Goal: Task Accomplishment & Management: Complete application form

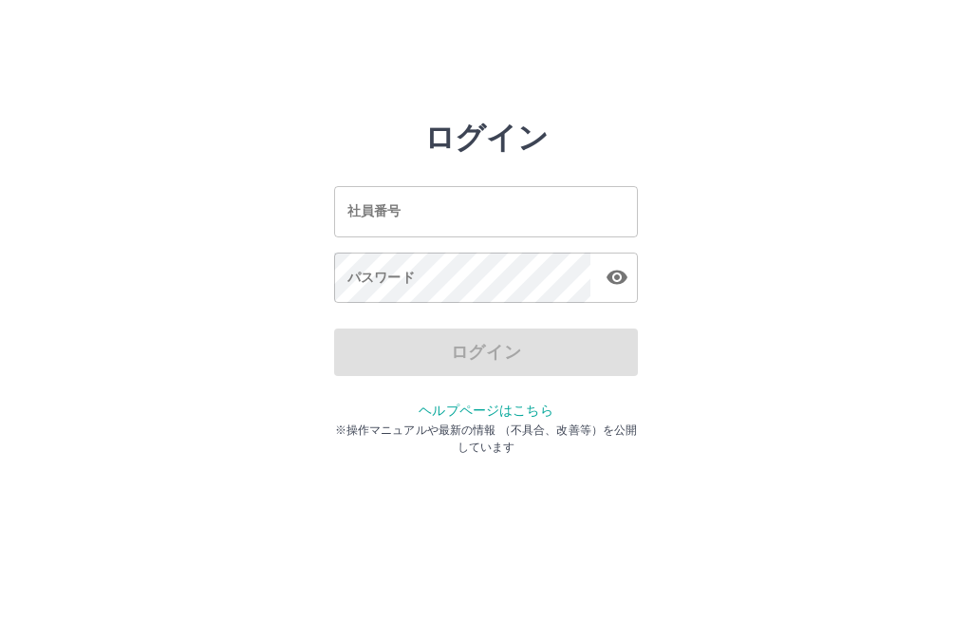
click at [560, 195] on input "社員番号" at bounding box center [486, 211] width 304 height 50
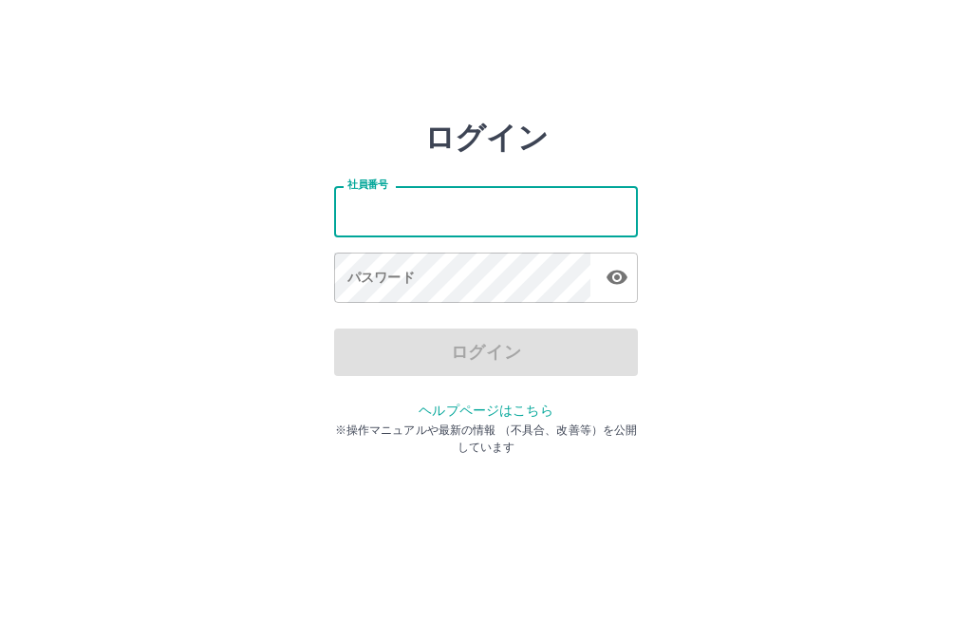
click at [560, 201] on input "社員番号" at bounding box center [486, 211] width 304 height 50
click at [541, 198] on input "社員番号" at bounding box center [486, 211] width 304 height 50
click at [557, 198] on input "社員番号" at bounding box center [486, 211] width 304 height 50
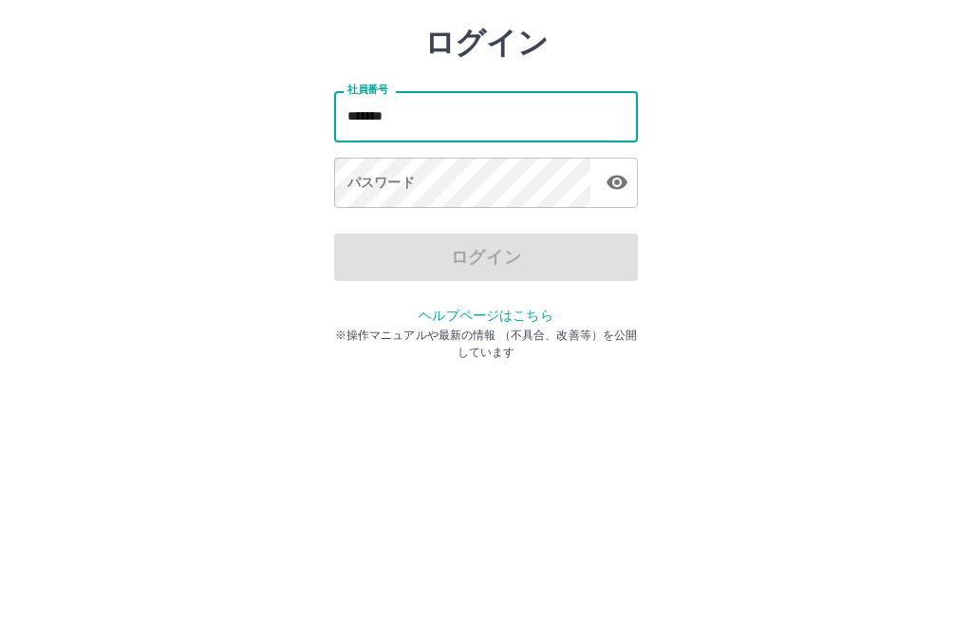
type input "*******"
click at [364, 253] on div "パスワード パスワード" at bounding box center [486, 279] width 304 height 53
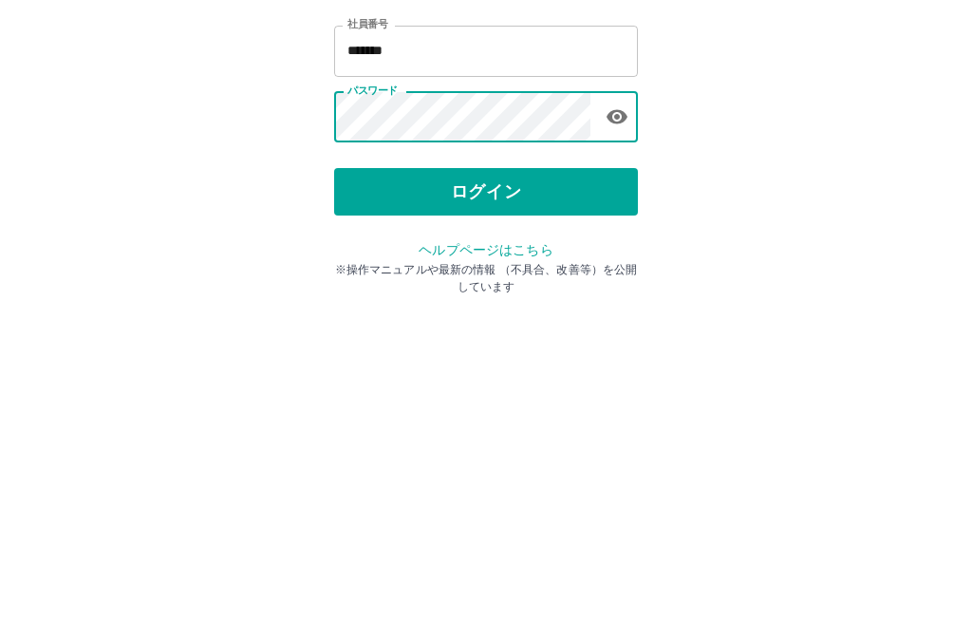
click at [549, 329] on button "ログイン" at bounding box center [486, 352] width 304 height 47
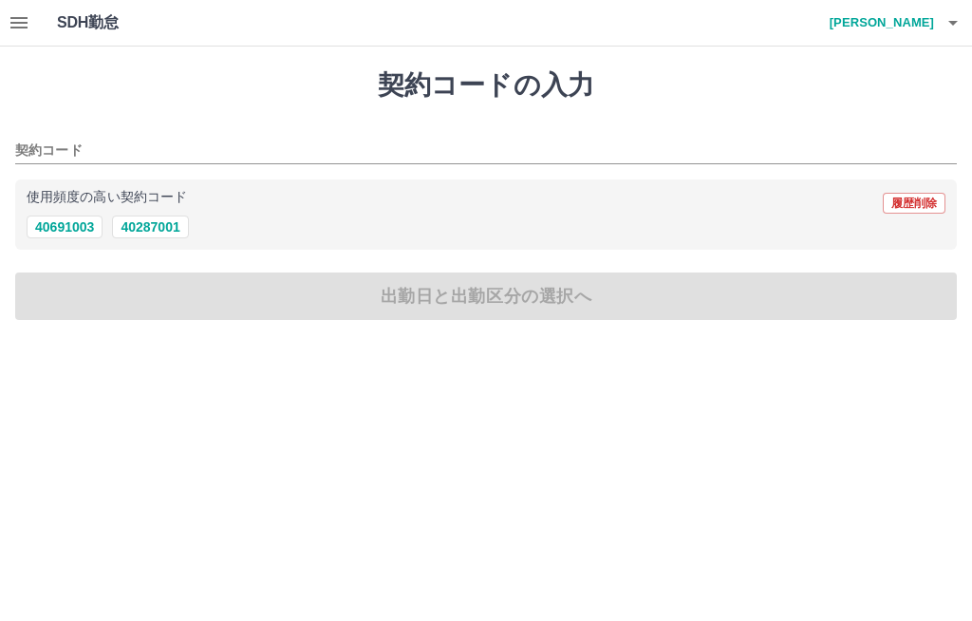
click at [161, 228] on button "40287001" at bounding box center [150, 227] width 76 height 23
type input "********"
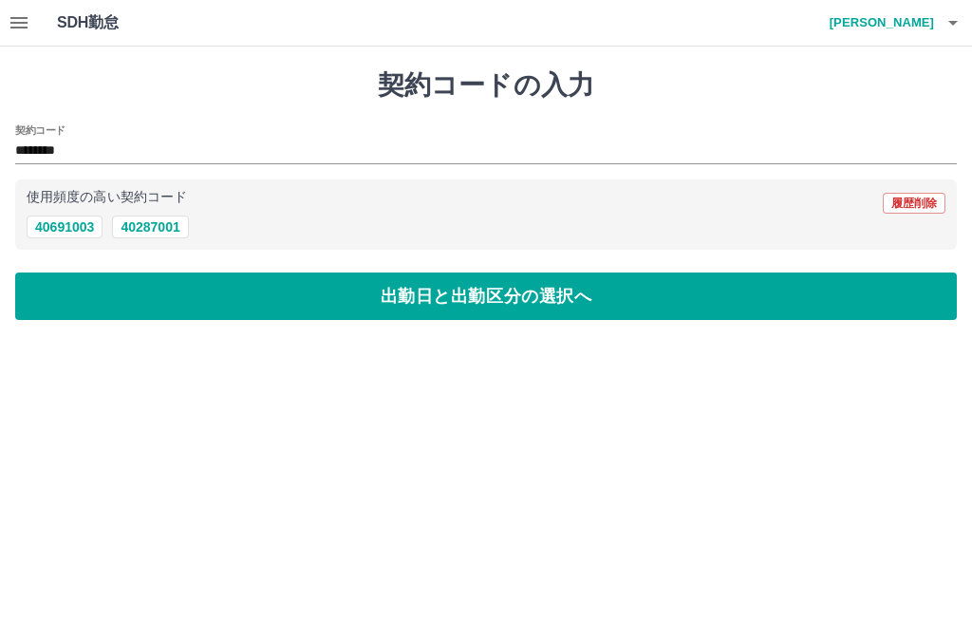
click at [467, 299] on button "出勤日と出勤区分の選択へ" at bounding box center [486, 296] width 942 height 47
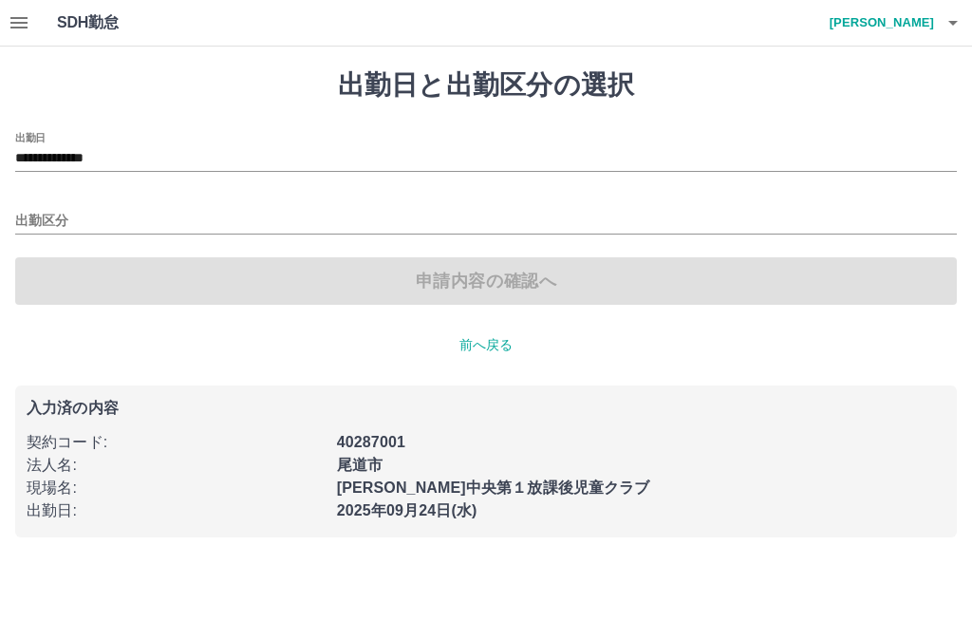
click at [153, 200] on div "出勤区分" at bounding box center [486, 215] width 942 height 40
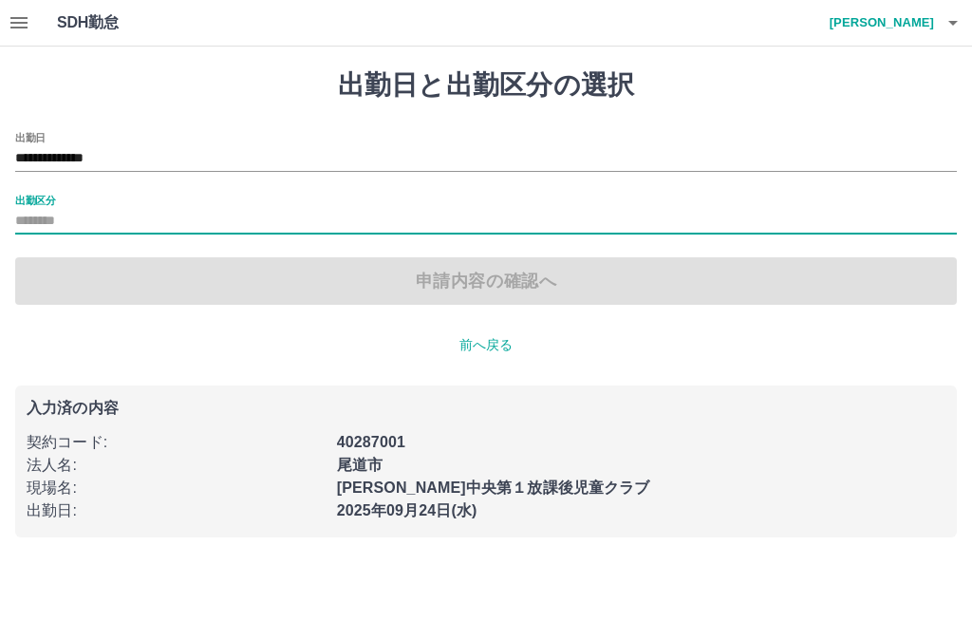
click at [186, 203] on div "出勤区分" at bounding box center [486, 215] width 942 height 40
click at [75, 216] on input "出勤区分" at bounding box center [486, 222] width 942 height 24
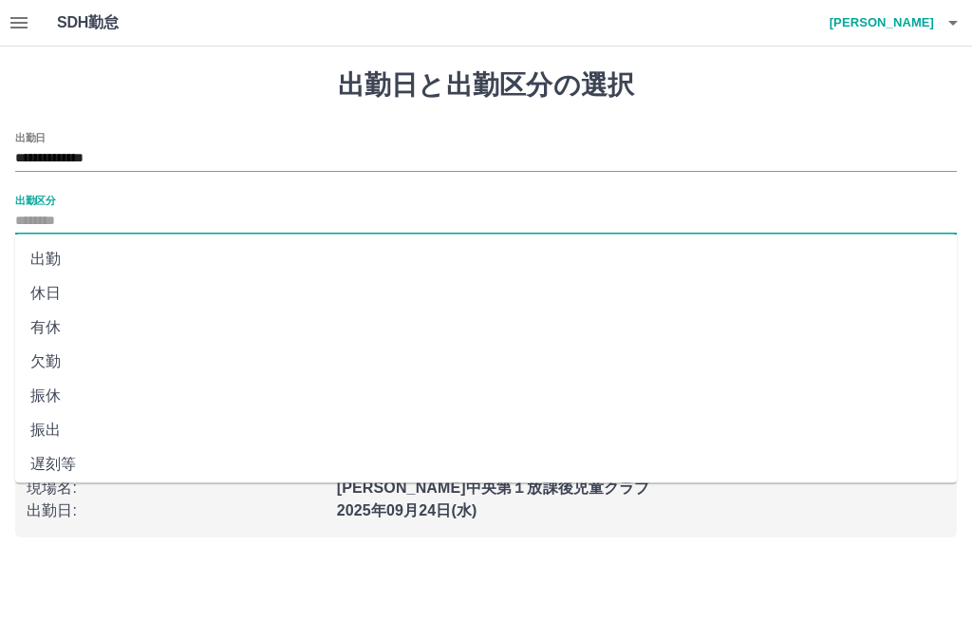
click at [94, 244] on li "出勤" at bounding box center [486, 259] width 942 height 34
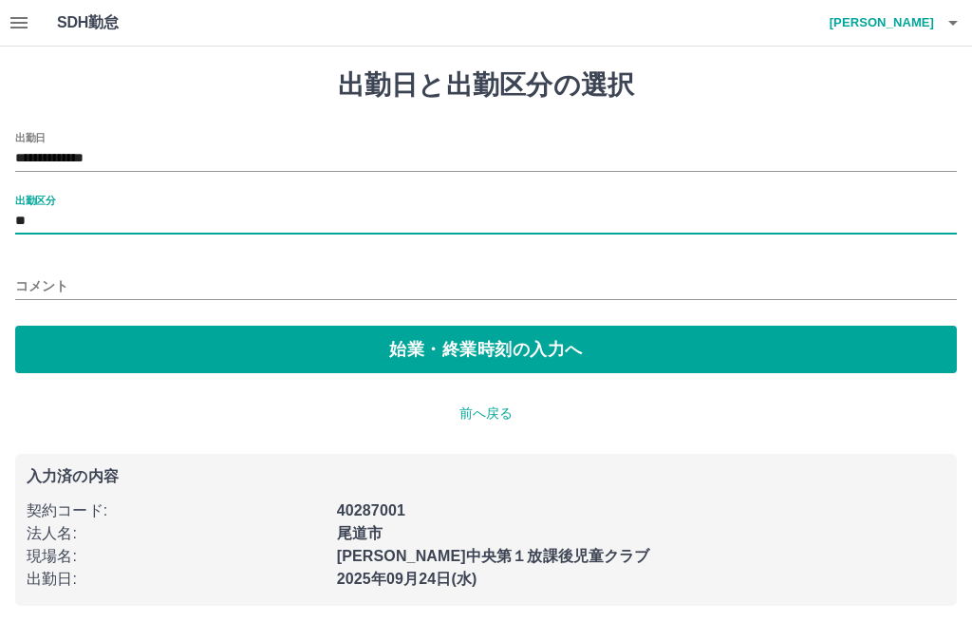
type input "**"
click at [496, 348] on button "始業・終業時刻の入力へ" at bounding box center [486, 349] width 942 height 47
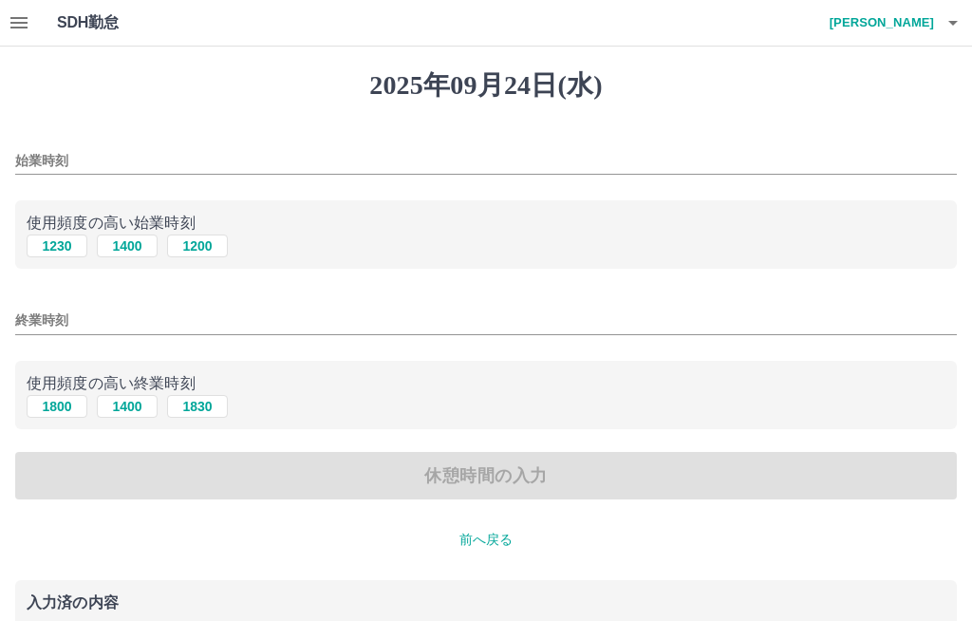
click at [151, 150] on input "始業時刻" at bounding box center [486, 161] width 942 height 28
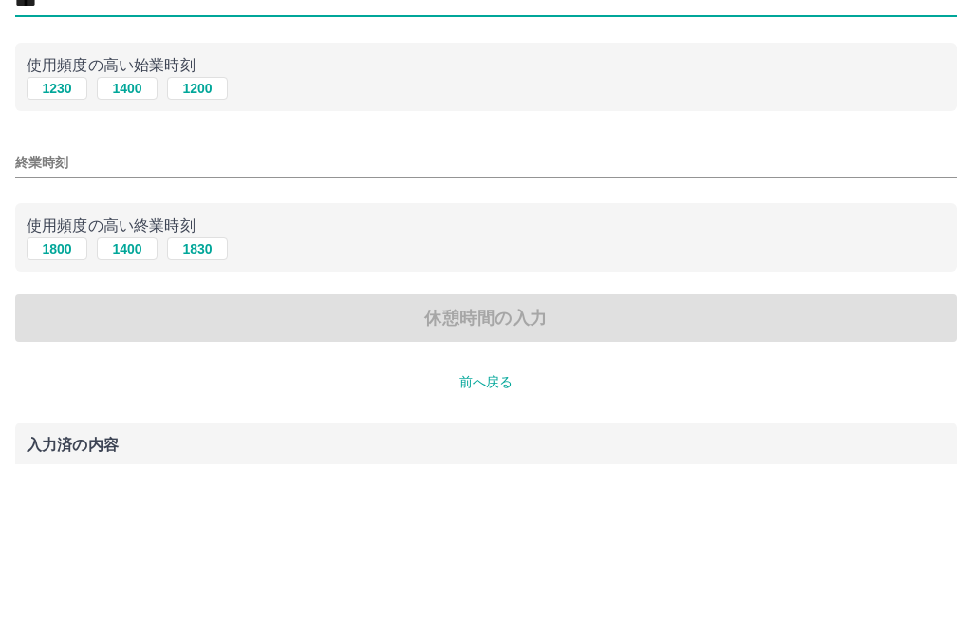
type input "****"
click at [55, 395] on button "1800" at bounding box center [57, 406] width 61 height 23
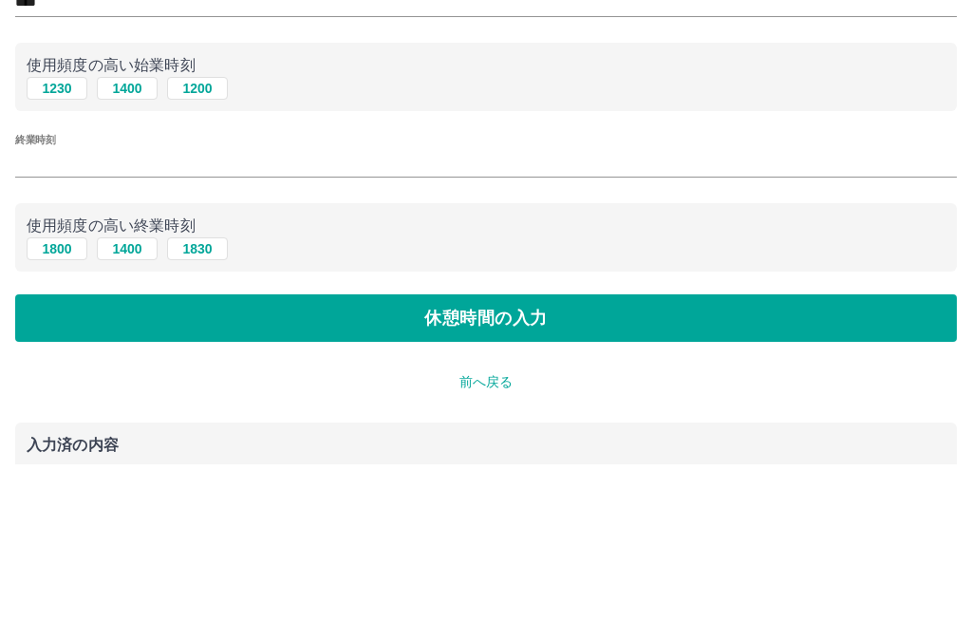
type input "****"
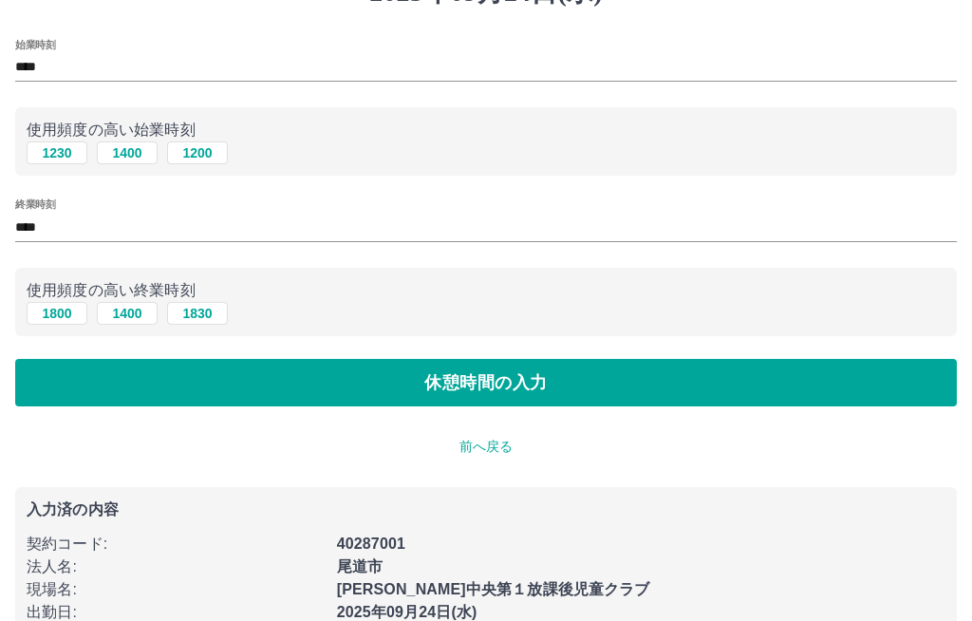
click at [556, 391] on button "休憩時間の入力" at bounding box center [486, 382] width 942 height 47
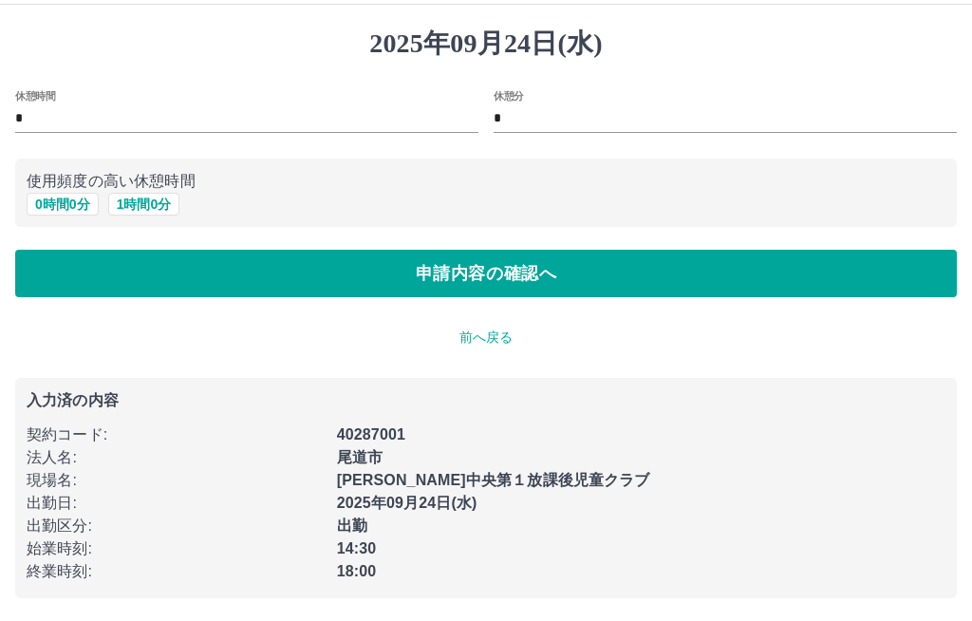
scroll to position [1, 0]
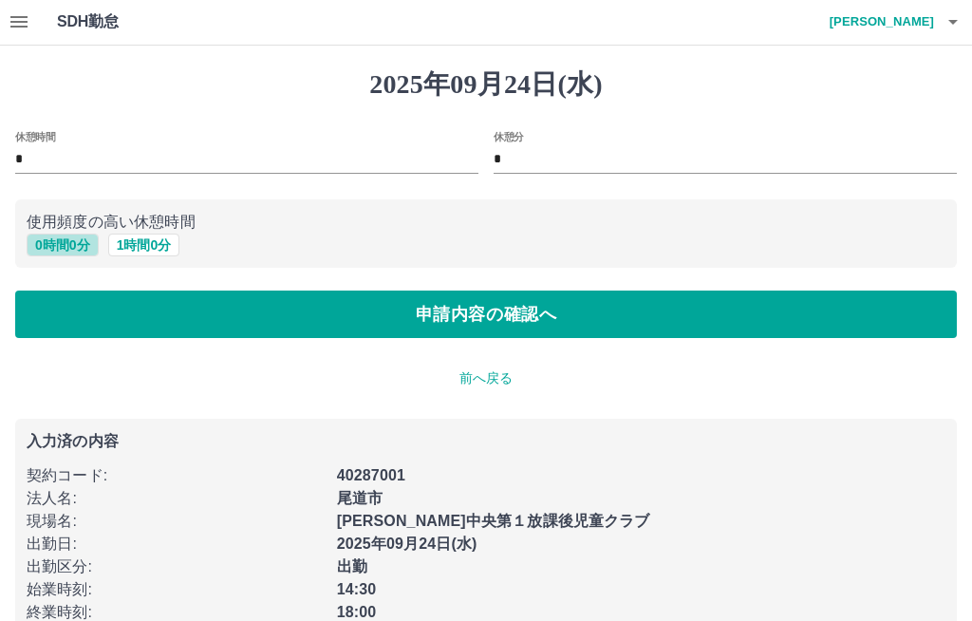
click at [61, 255] on button "0 時間 0 分" at bounding box center [63, 245] width 72 height 23
click at [516, 323] on button "申請内容の確認へ" at bounding box center [486, 314] width 942 height 47
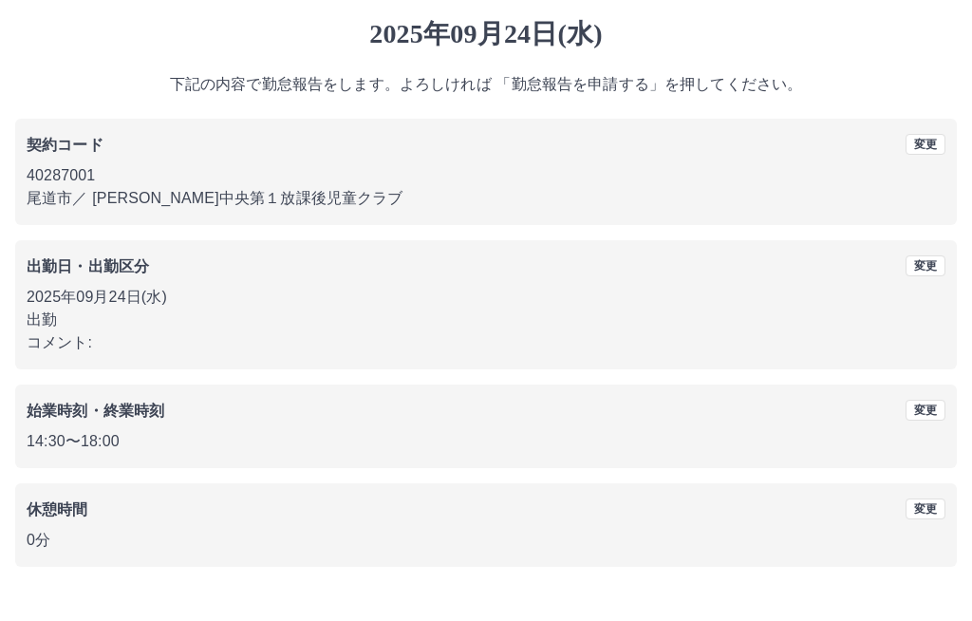
scroll to position [24, 0]
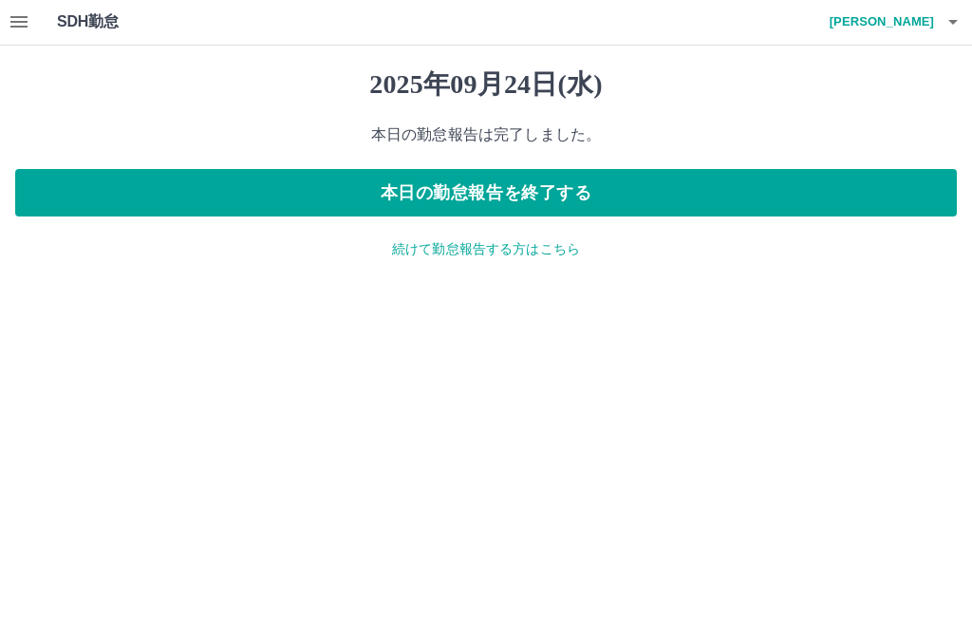
click at [445, 249] on p "続けて勤怠報告する方はこちら" at bounding box center [486, 250] width 942 height 20
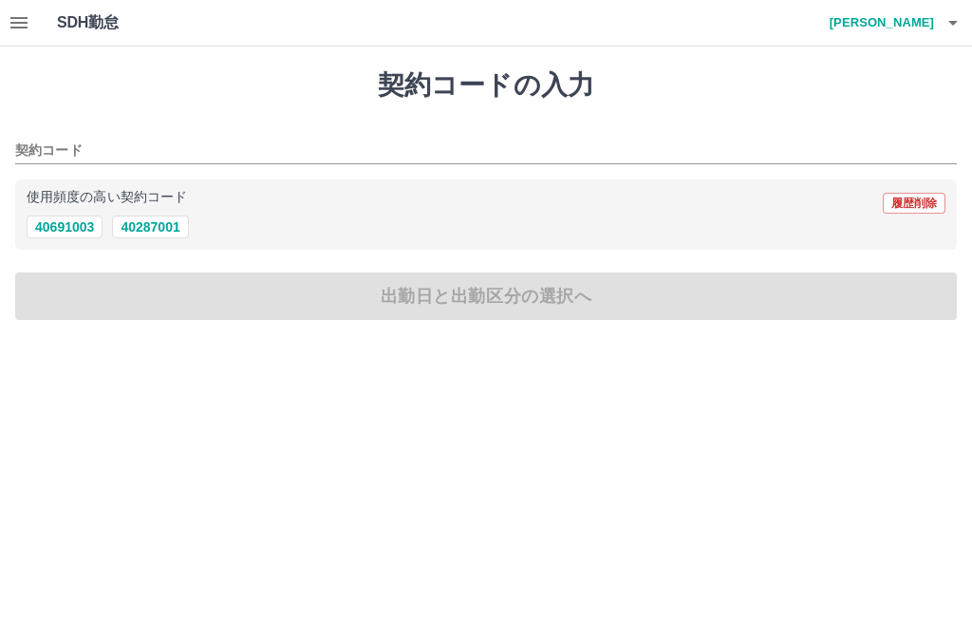
click at [22, 23] on icon "button" at bounding box center [18, 22] width 17 height 11
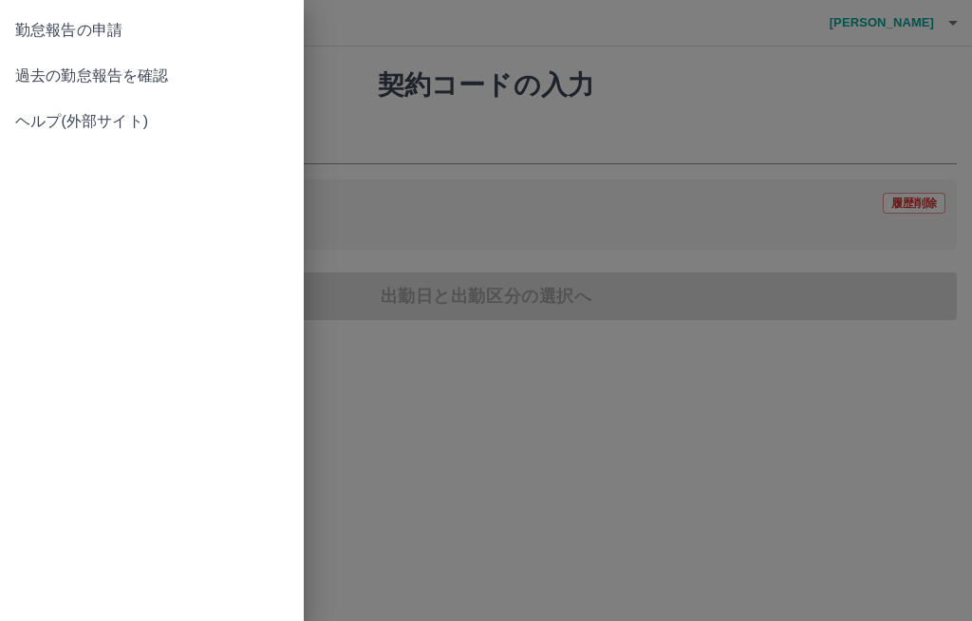
click at [188, 79] on span "過去の勤怠報告を確認" at bounding box center [151, 76] width 273 height 23
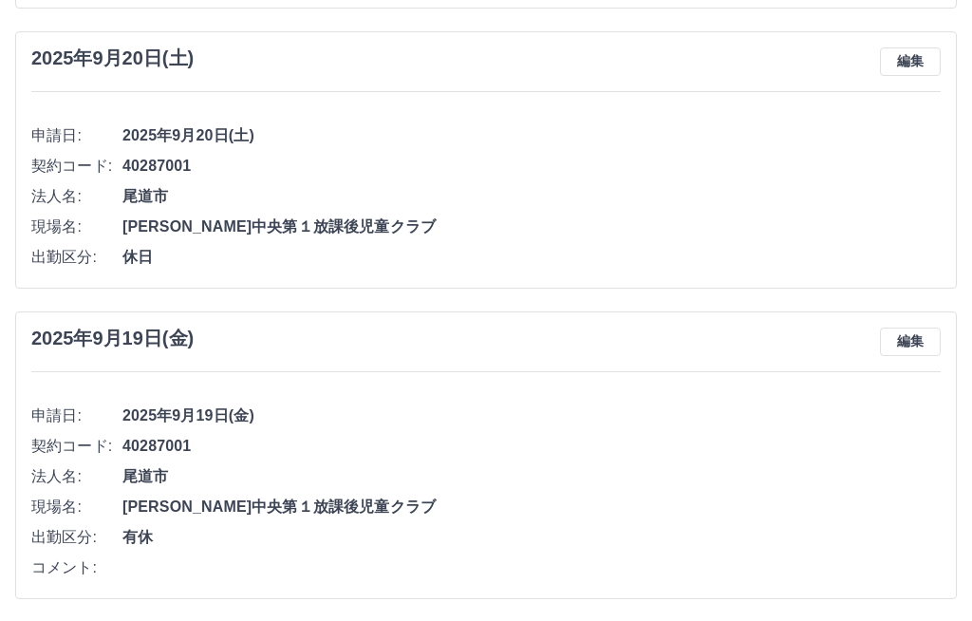
scroll to position [946, 0]
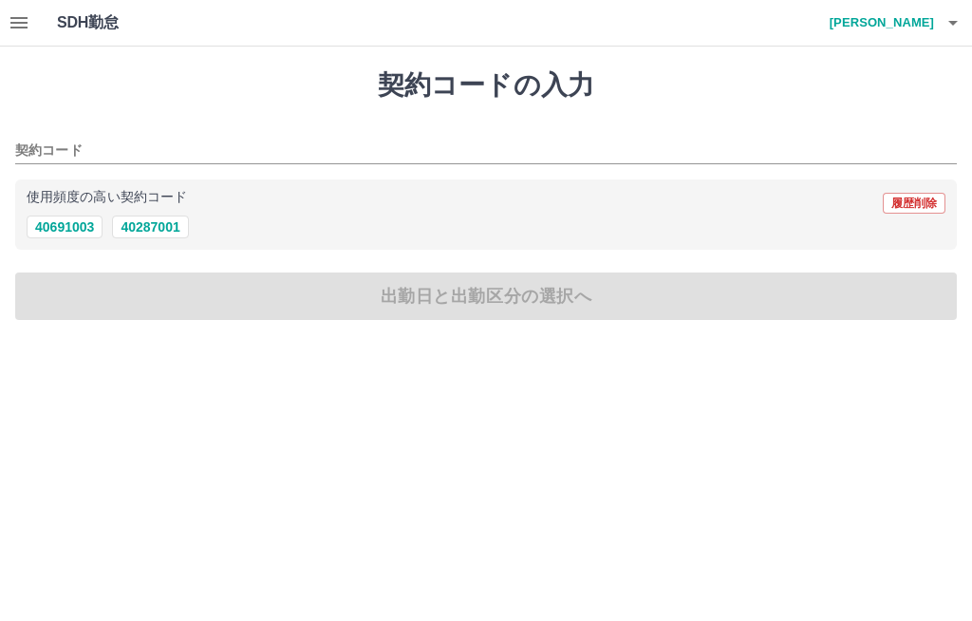
click at [954, 16] on icon "button" at bounding box center [953, 22] width 23 height 23
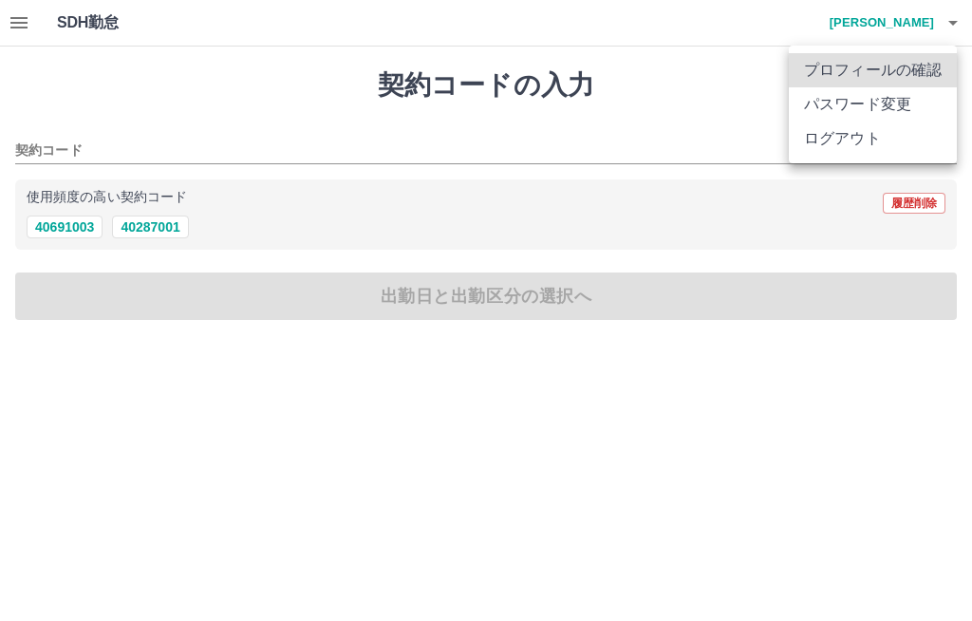
click at [874, 142] on li "ログアウト" at bounding box center [873, 139] width 168 height 34
